Goal: Find specific page/section: Find specific page/section

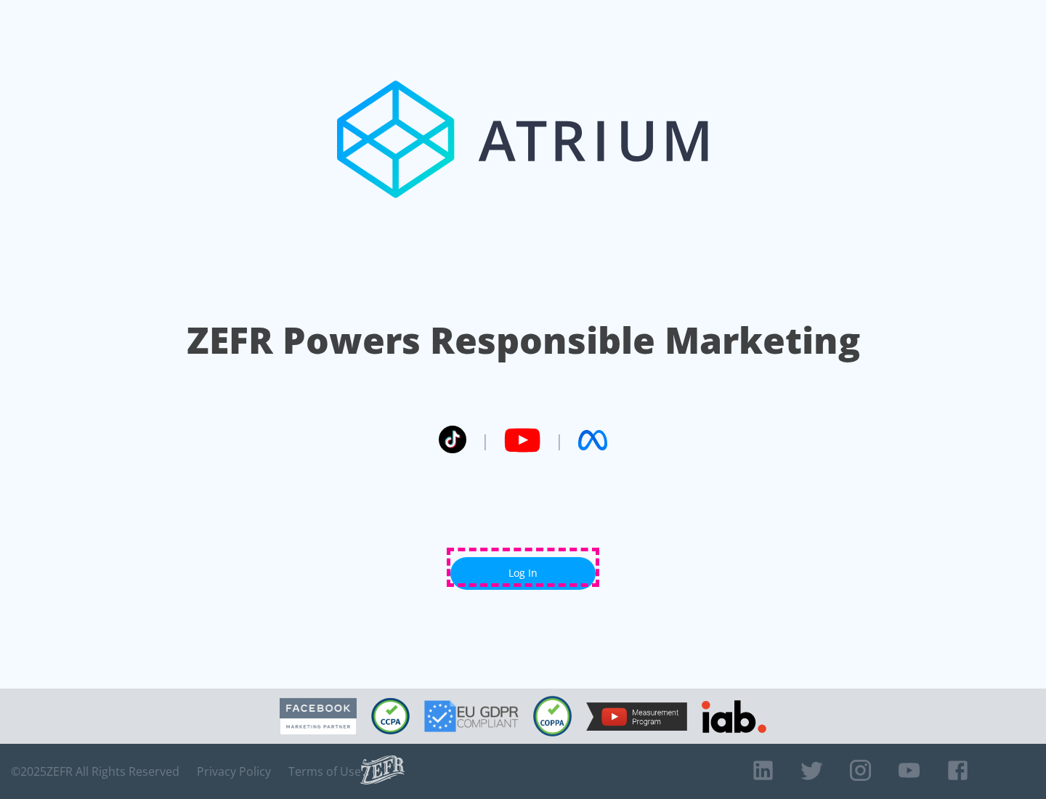
click at [523, 567] on link "Log In" at bounding box center [522, 573] width 145 height 33
